Goal: Transaction & Acquisition: Purchase product/service

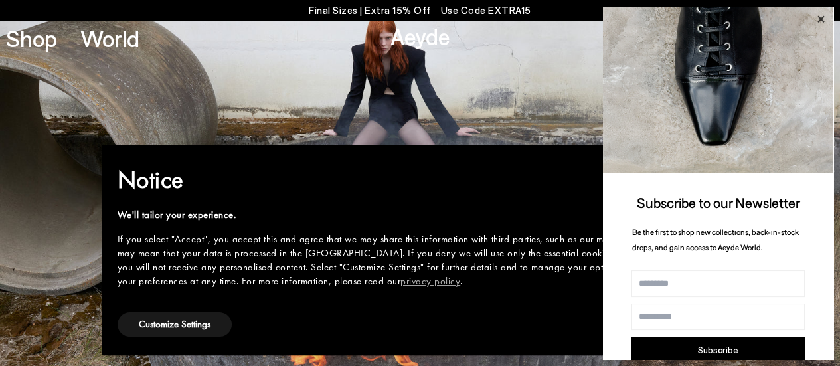
click at [818, 18] on icon at bounding box center [820, 19] width 17 height 17
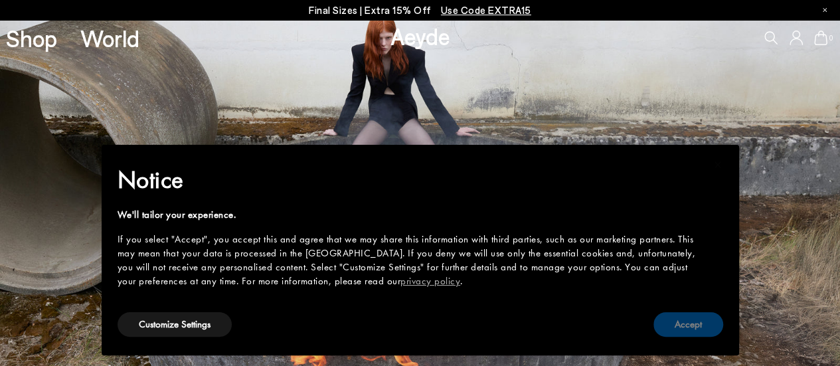
click at [688, 317] on button "Accept" at bounding box center [688, 324] width 70 height 25
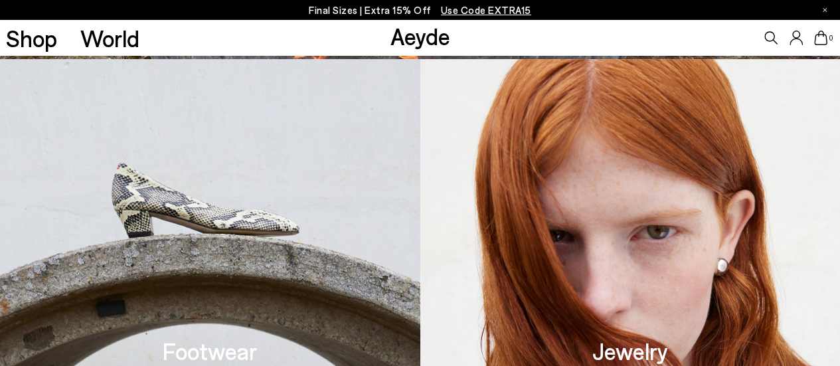
scroll to position [394, 0]
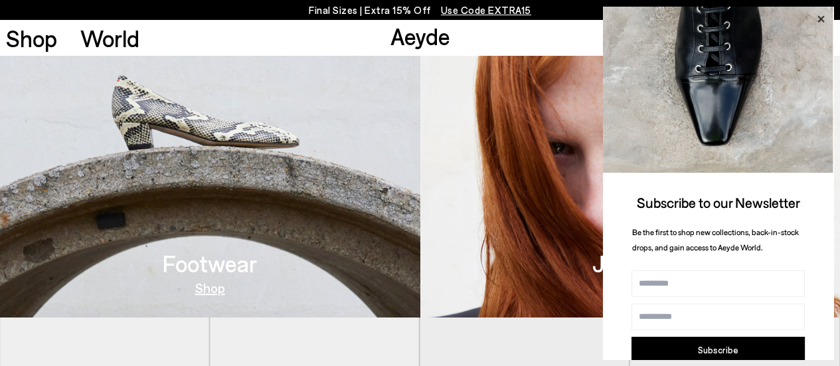
click at [820, 18] on icon at bounding box center [820, 19] width 7 height 7
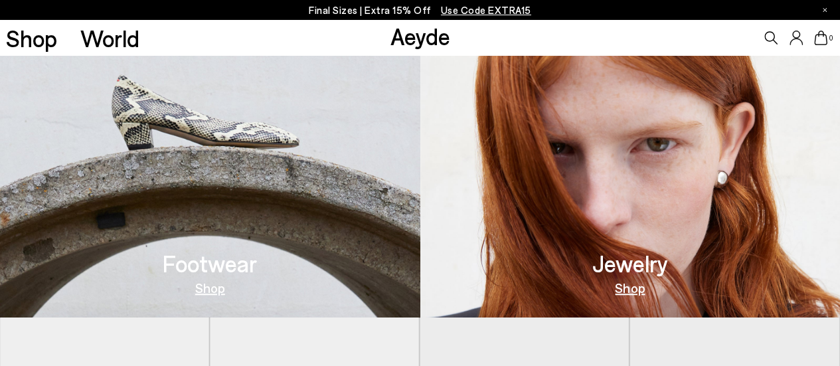
click at [212, 286] on link "Shop" at bounding box center [210, 287] width 30 height 13
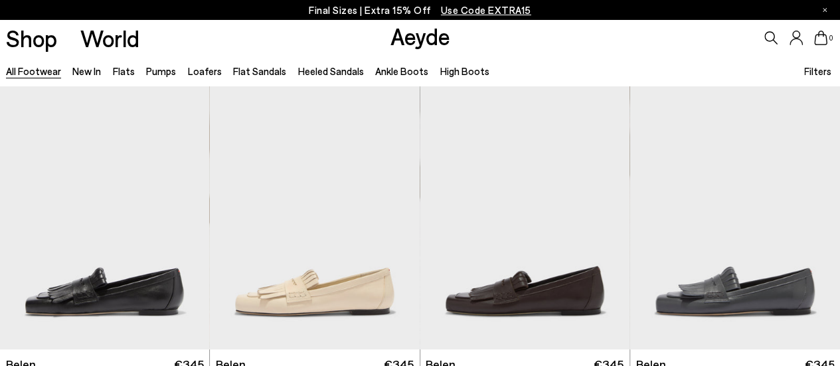
scroll to position [129, 0]
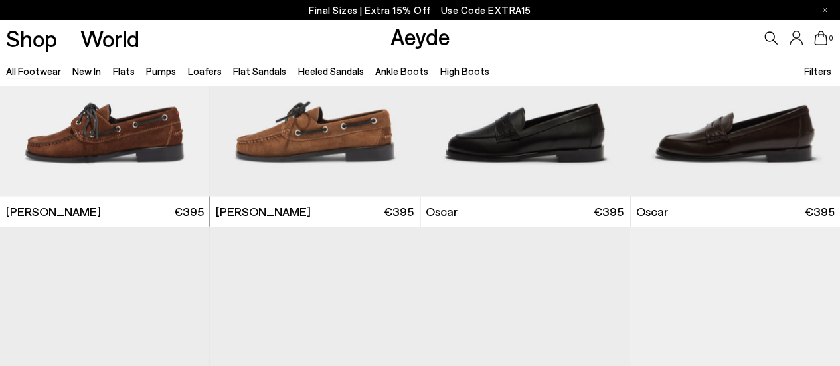
scroll to position [1278, 0]
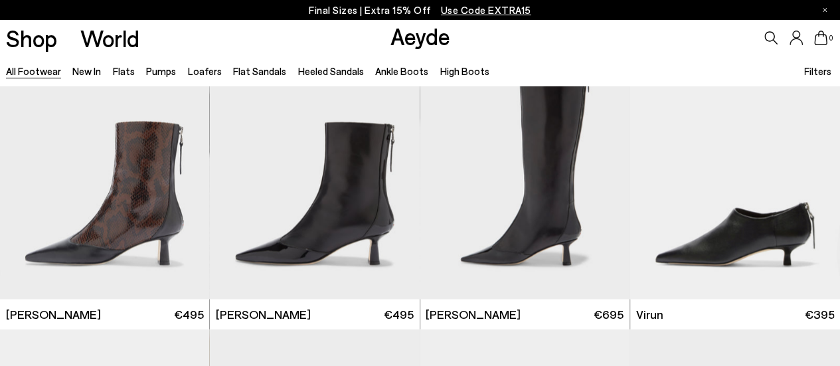
scroll to position [3664, 0]
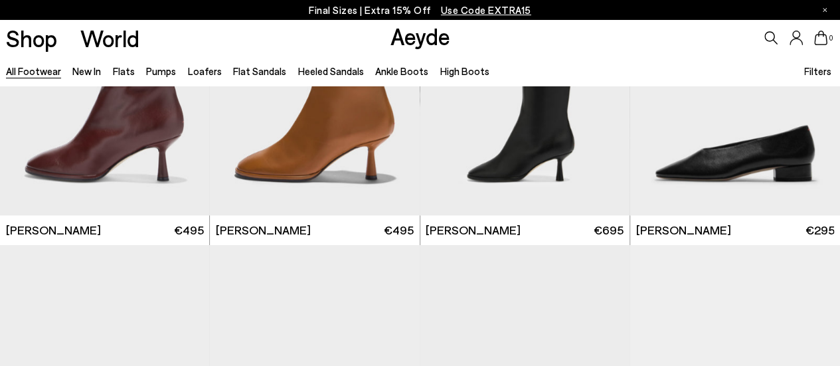
scroll to position [6064, 0]
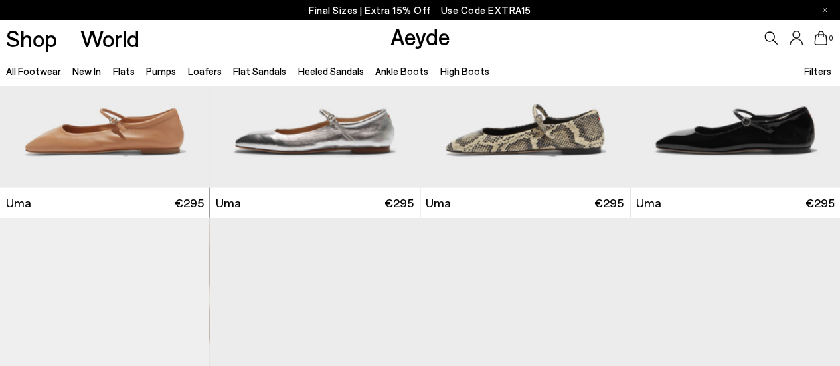
scroll to position [9054, 0]
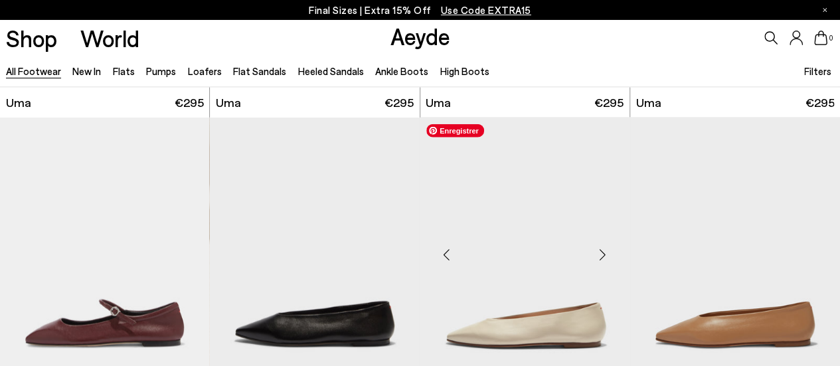
click at [561, 137] on img "1 / 6" at bounding box center [525, 249] width 210 height 264
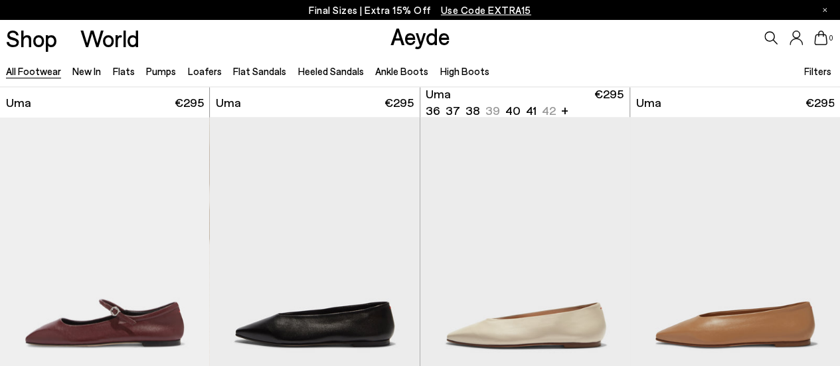
scroll to position [9121, 0]
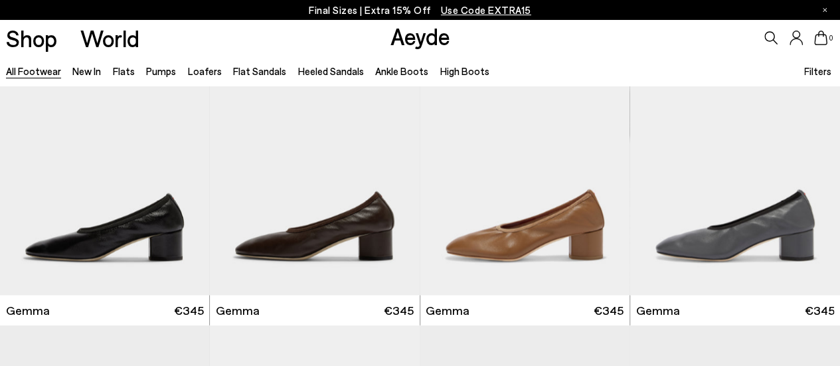
scroll to position [11218, 0]
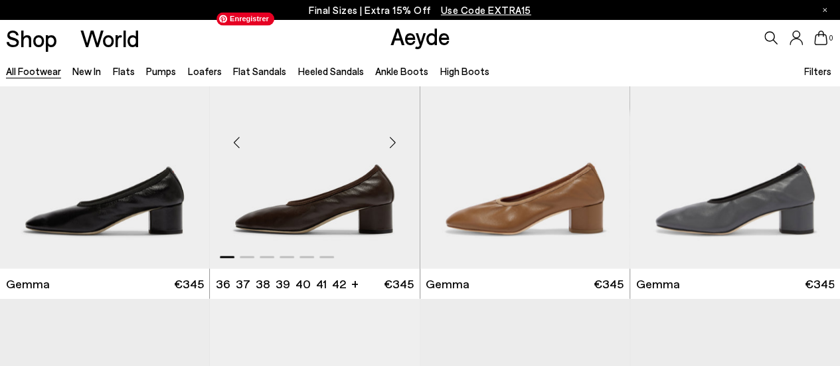
click at [269, 217] on img "1 / 6" at bounding box center [315, 137] width 210 height 264
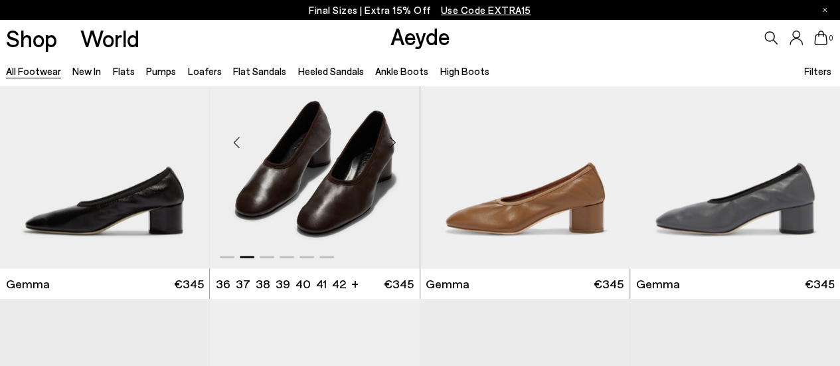
click at [392, 143] on div "Next slide" at bounding box center [393, 142] width 40 height 40
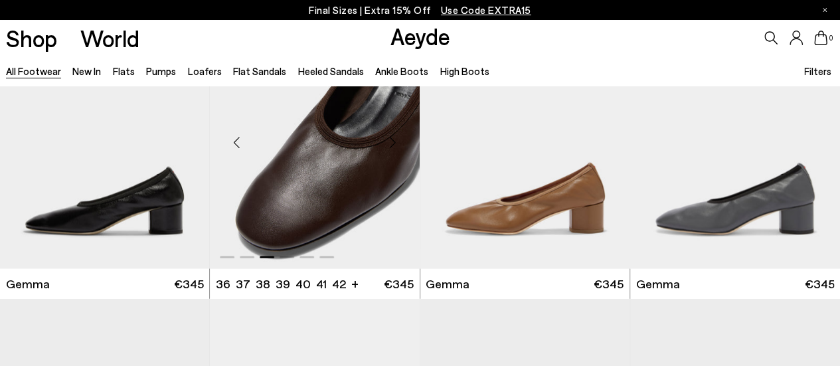
click at [392, 143] on div "Next slide" at bounding box center [393, 142] width 40 height 40
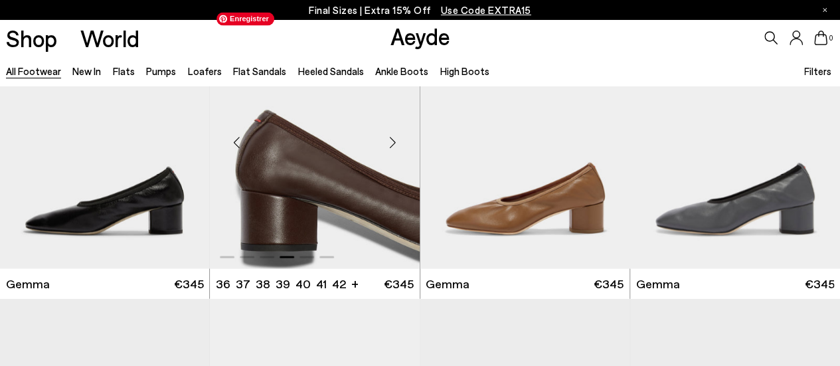
click at [288, 193] on img "4 / 6" at bounding box center [315, 137] width 210 height 264
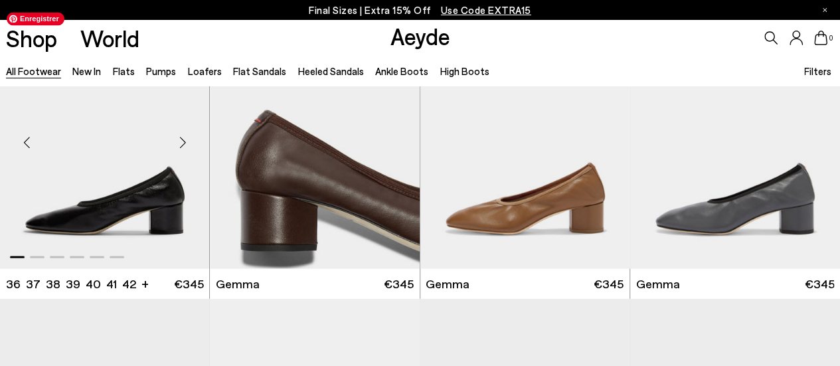
click at [109, 202] on img "1 / 6" at bounding box center [105, 137] width 210 height 264
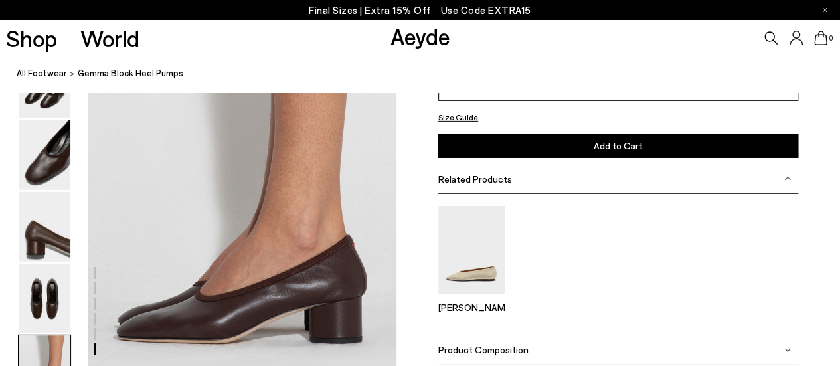
scroll to position [2099, 0]
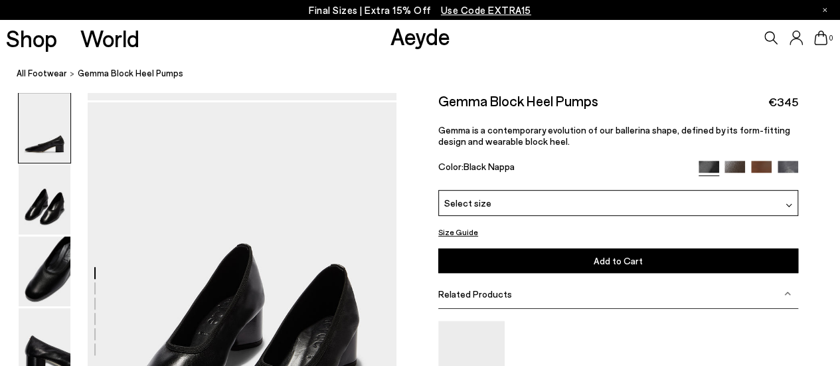
scroll to position [66, 0]
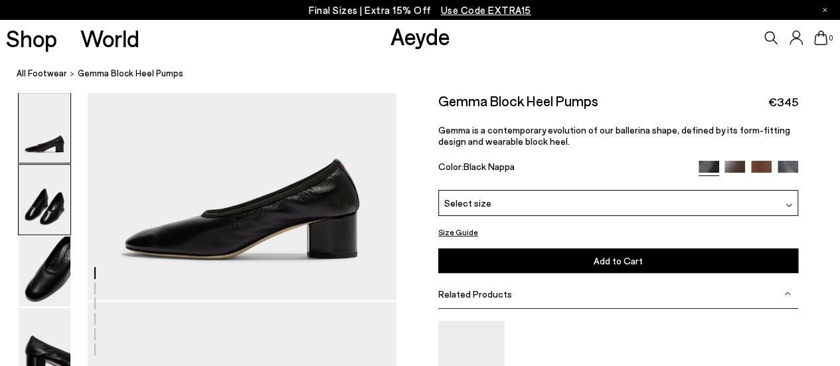
click at [31, 198] on img at bounding box center [45, 200] width 52 height 70
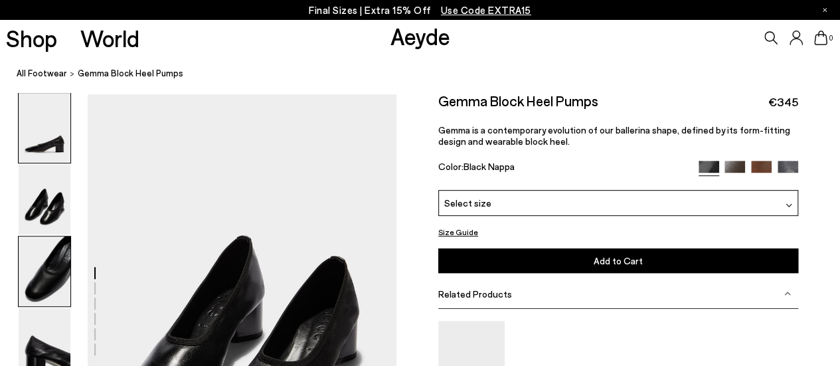
click at [41, 283] on img at bounding box center [45, 271] width 52 height 70
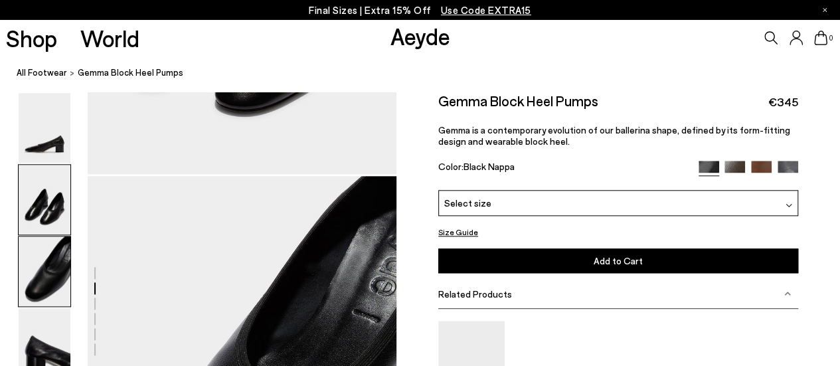
click at [35, 271] on img at bounding box center [45, 271] width 52 height 70
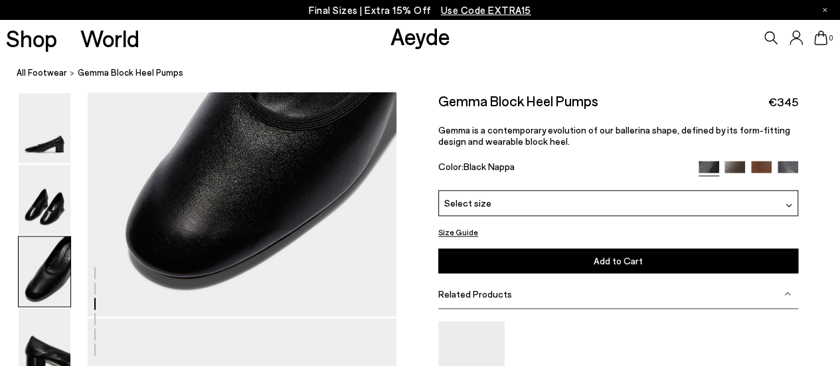
scroll to position [754, 0]
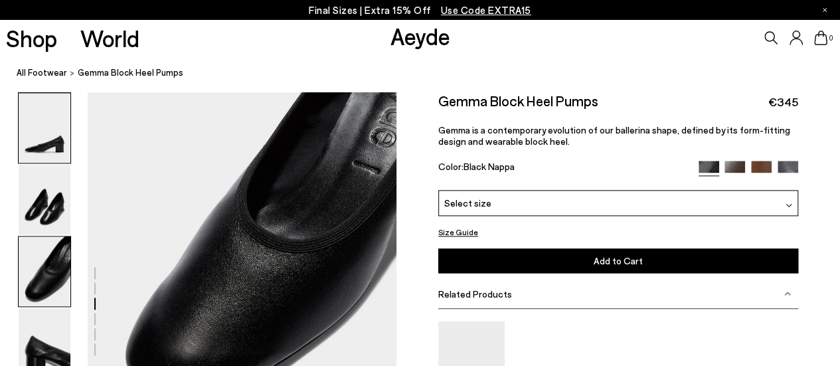
click at [35, 127] on img at bounding box center [45, 128] width 52 height 70
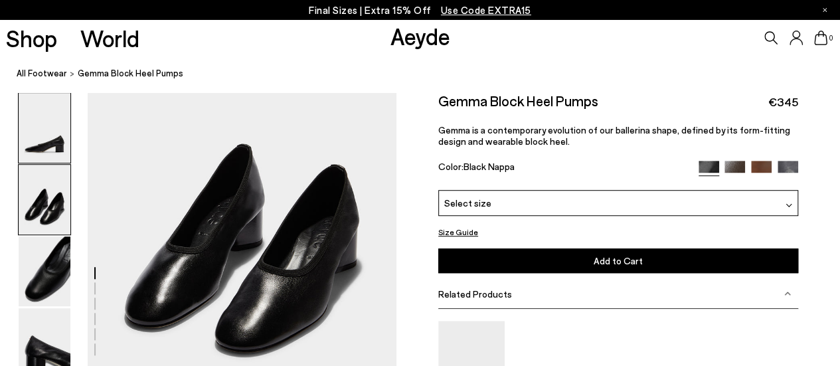
click at [45, 219] on img at bounding box center [45, 200] width 52 height 70
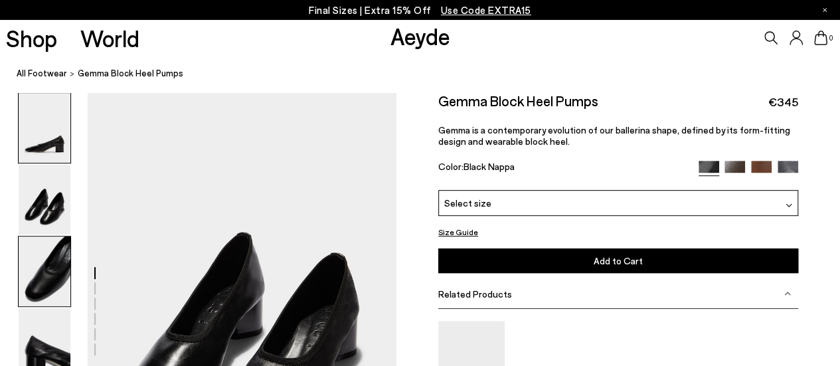
click at [29, 275] on img at bounding box center [45, 271] width 52 height 70
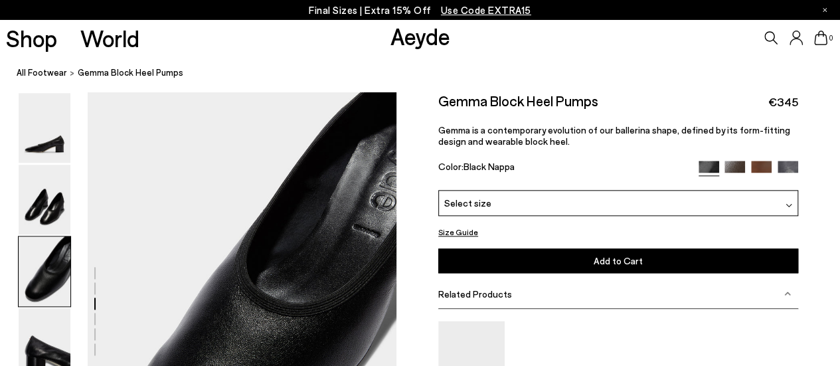
click at [47, 277] on img at bounding box center [45, 271] width 52 height 70
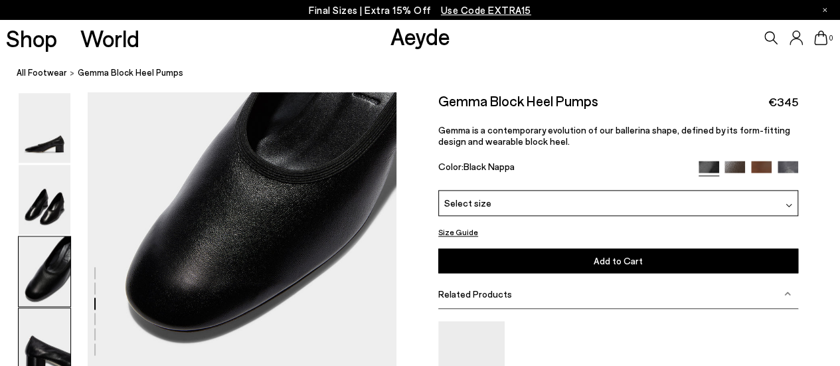
click at [39, 334] on img at bounding box center [45, 343] width 52 height 70
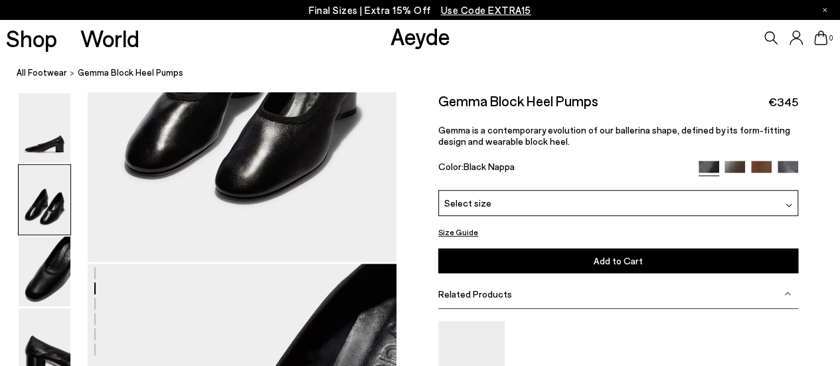
scroll to position [0, 0]
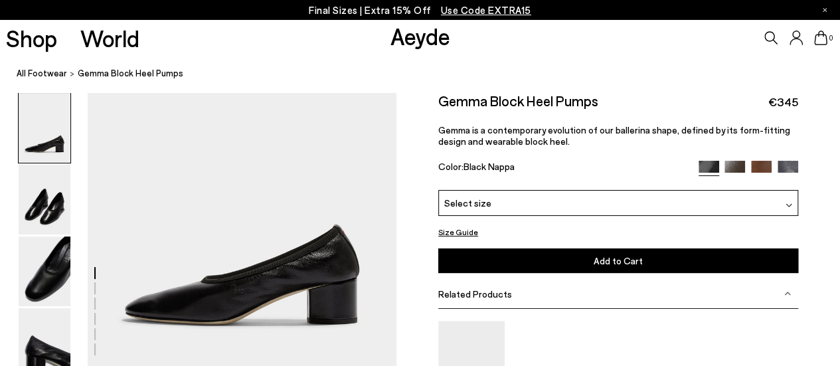
click at [430, 43] on link "Aeyde" at bounding box center [420, 36] width 60 height 28
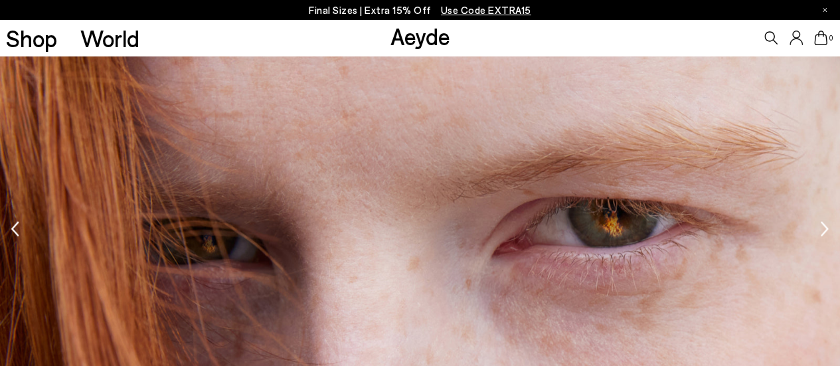
scroll to position [1314, 0]
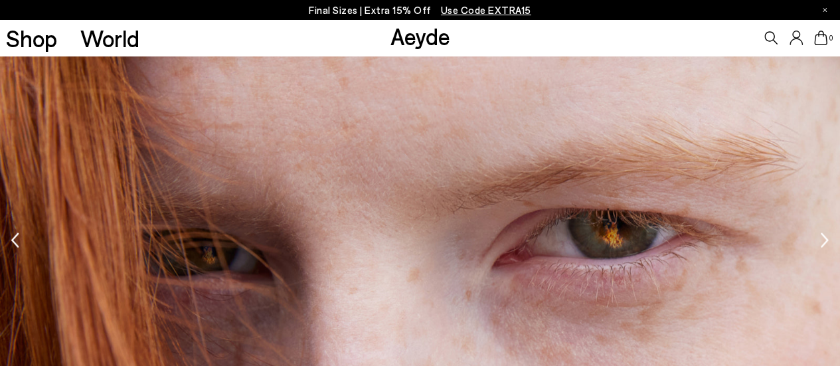
click at [824, 239] on icon "Next slide" at bounding box center [824, 240] width 8 height 29
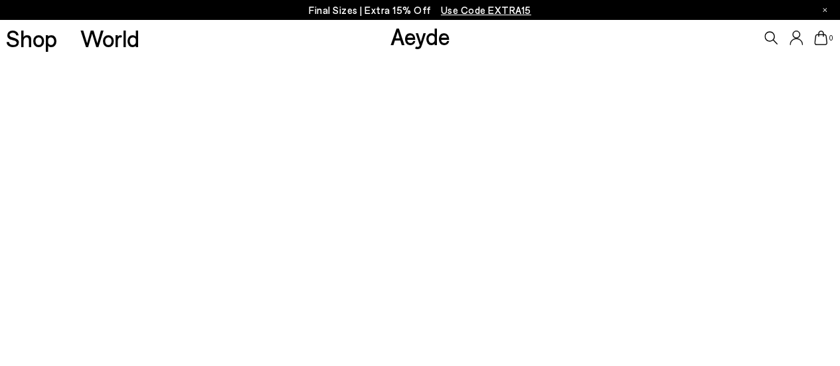
click at [824, 239] on icon "Next slide" at bounding box center [824, 240] width 8 height 29
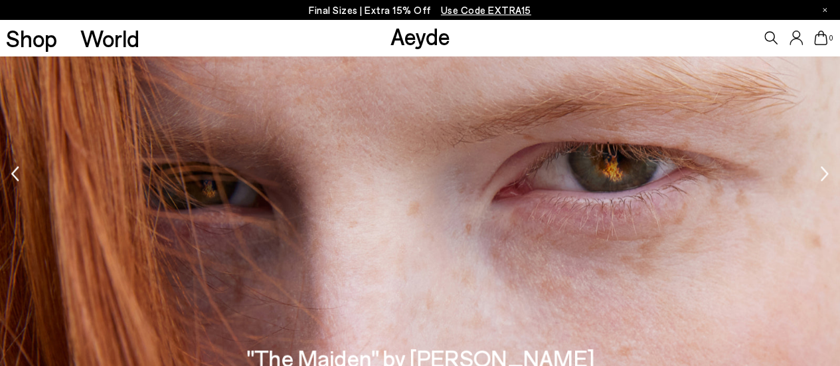
scroll to position [1372, 0]
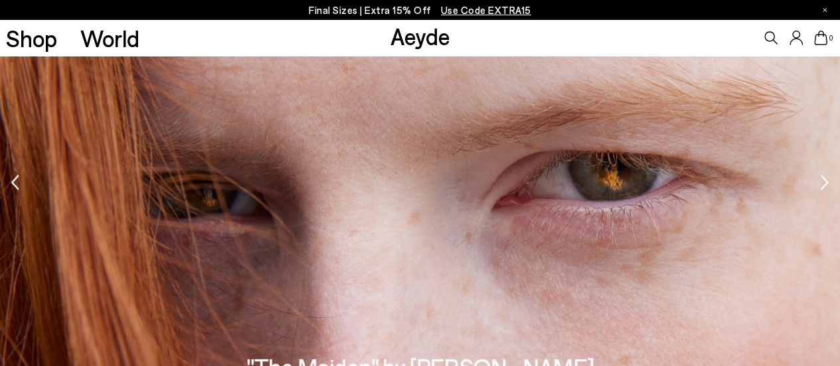
click at [12, 185] on icon "Previous slide" at bounding box center [15, 182] width 8 height 29
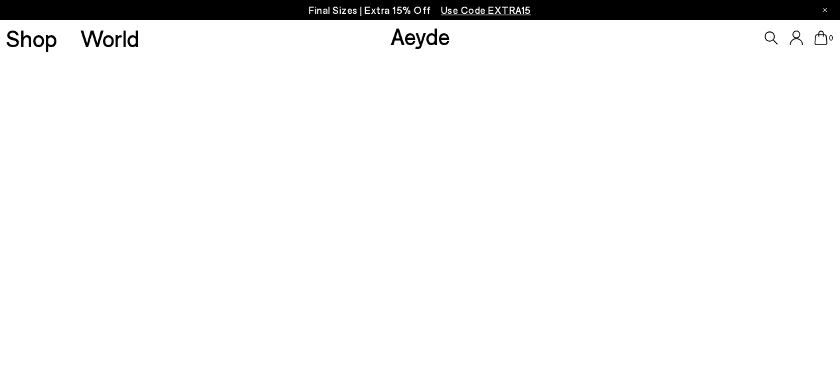
click at [823, 184] on icon "Next slide" at bounding box center [824, 182] width 8 height 29
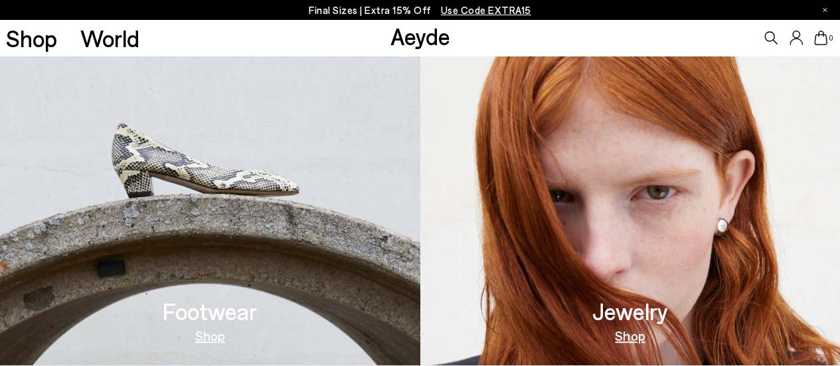
scroll to position [0, 0]
